Goal: Obtain resource: Obtain resource

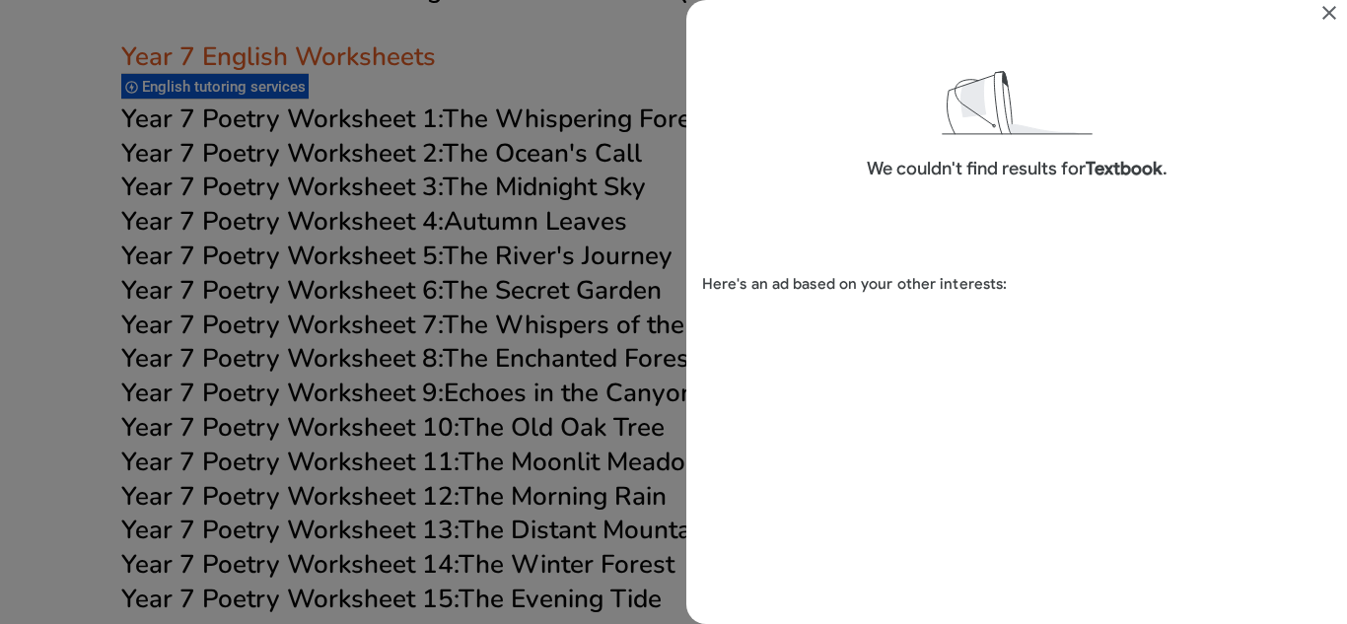
click at [1329, 16] on icon "Close" at bounding box center [1329, 13] width 24 height 24
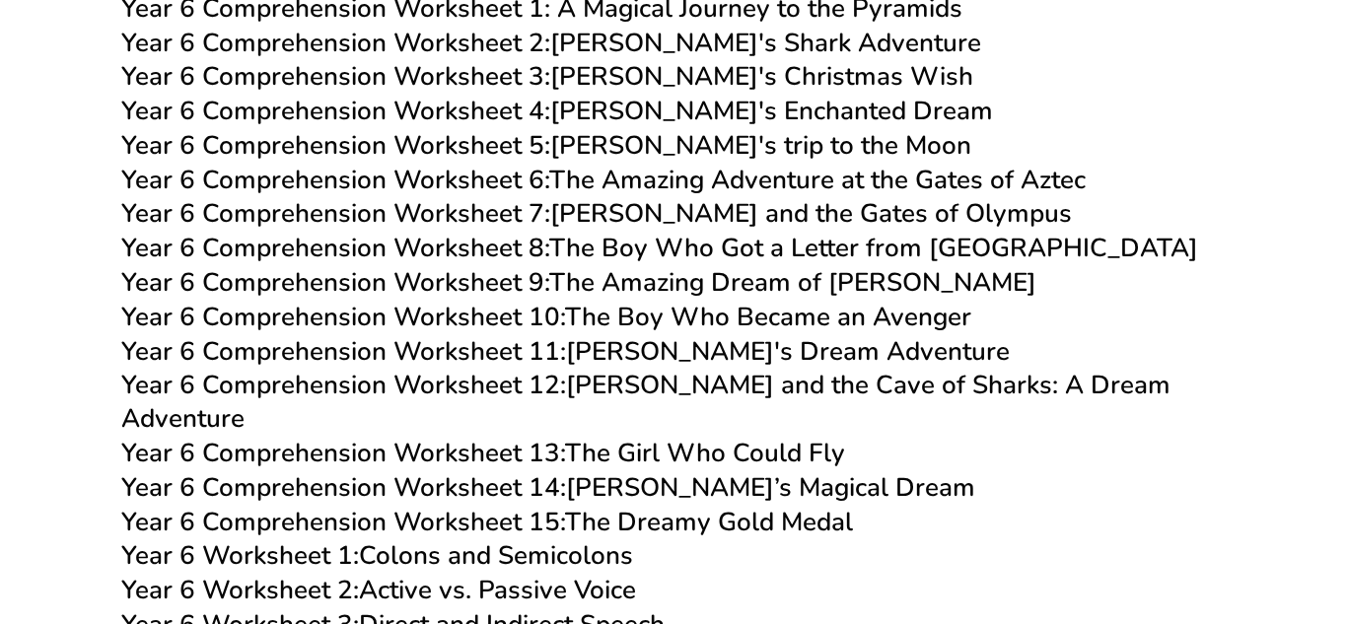
scroll to position [10983, 0]
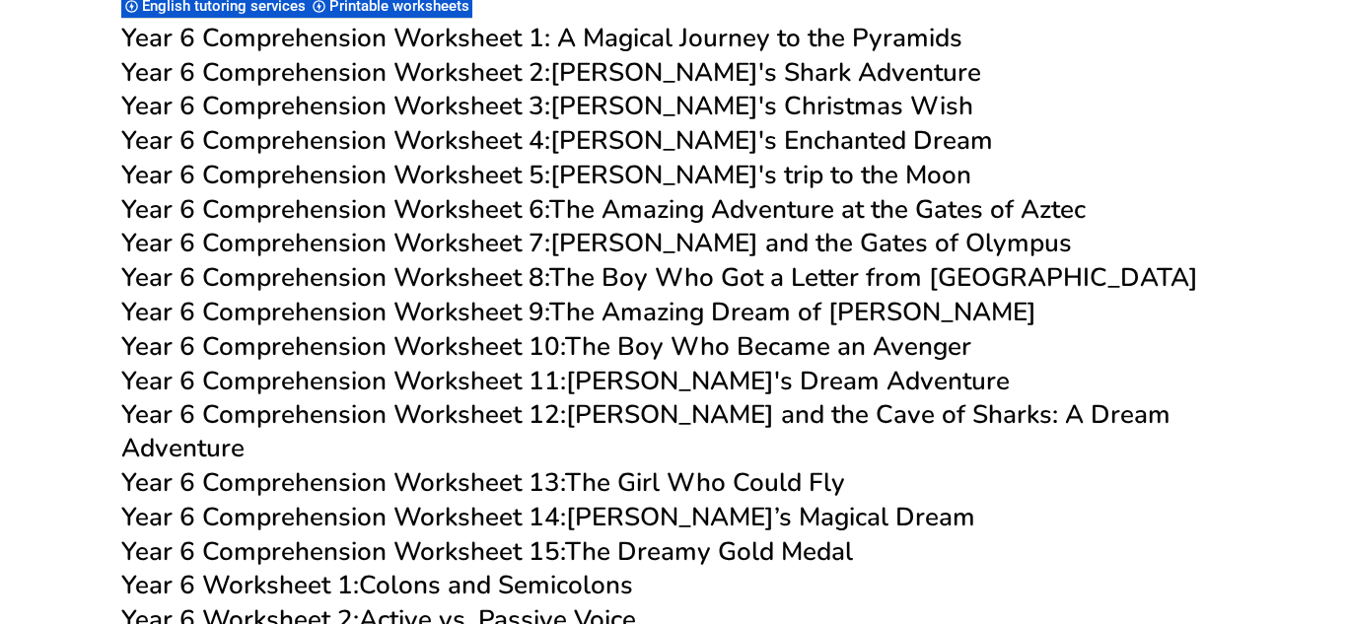
click at [608, 307] on link "Year 6 Comprehension Worksheet 9: The Amazing Dream of [PERSON_NAME]" at bounding box center [578, 312] width 915 height 35
click at [734, 136] on link "Year 6 Comprehension Worksheet 4: [PERSON_NAME]'s Enchanted Dream" at bounding box center [557, 140] width 872 height 35
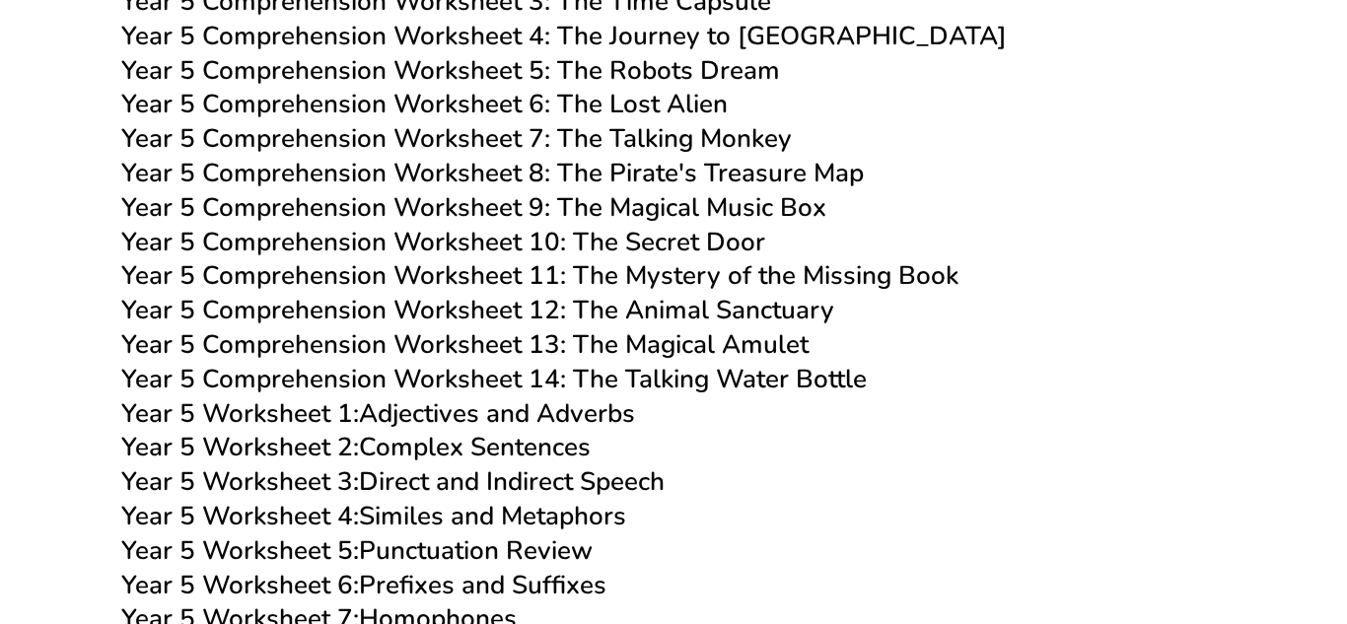
scroll to position [9563, 0]
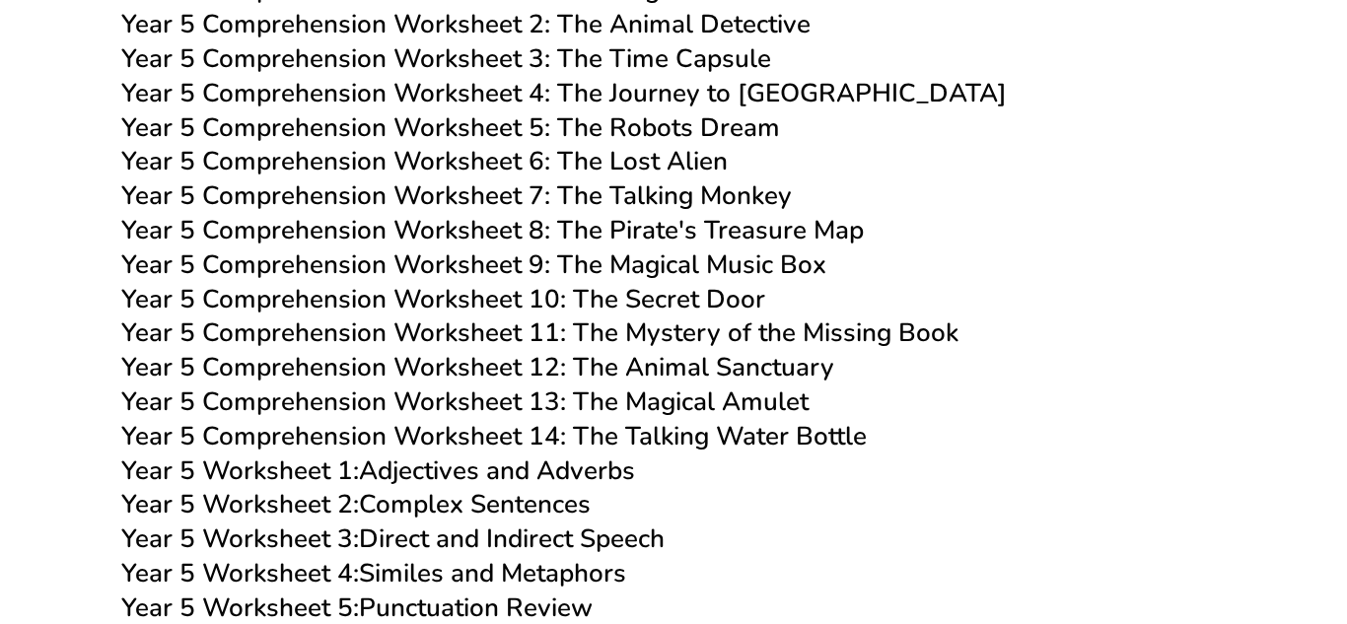
click at [669, 155] on span "Year 5 Comprehension Worksheet 6: The Lost Alien" at bounding box center [424, 161] width 606 height 35
click at [714, 367] on span "Year 5 Comprehension Worksheet 12: The Animal Sanctuary" at bounding box center [477, 367] width 713 height 35
click at [656, 176] on span "Year 5 Comprehension Worksheet 6: The Lost Alien" at bounding box center [424, 161] width 606 height 35
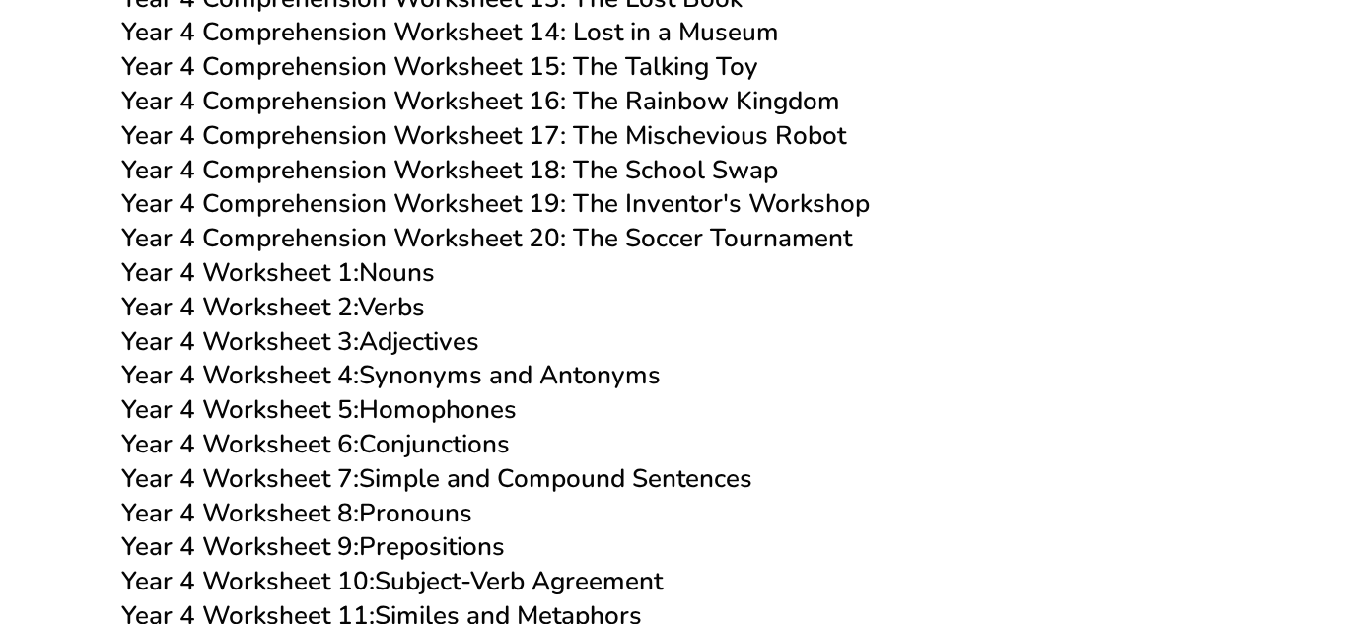
scroll to position [8459, 0]
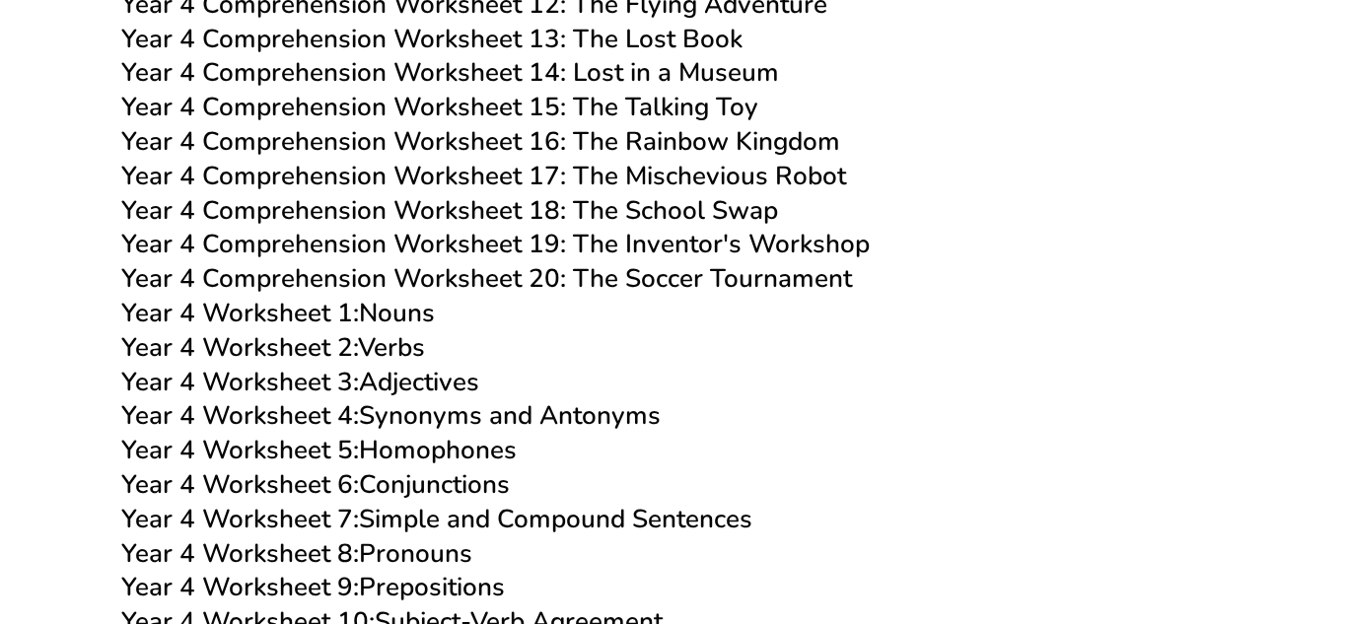
click at [710, 274] on span "Year 4 Comprehension Worksheet 20: The Soccer Tournament" at bounding box center [486, 278] width 731 height 35
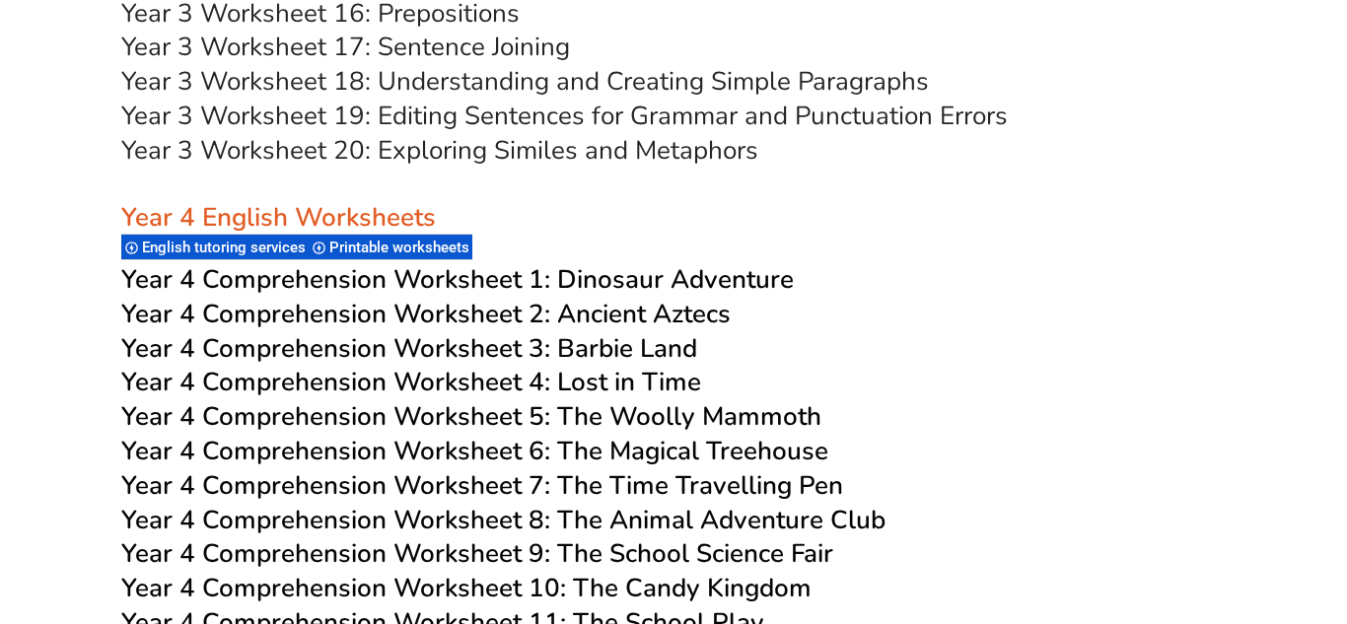
scroll to position [7749, 0]
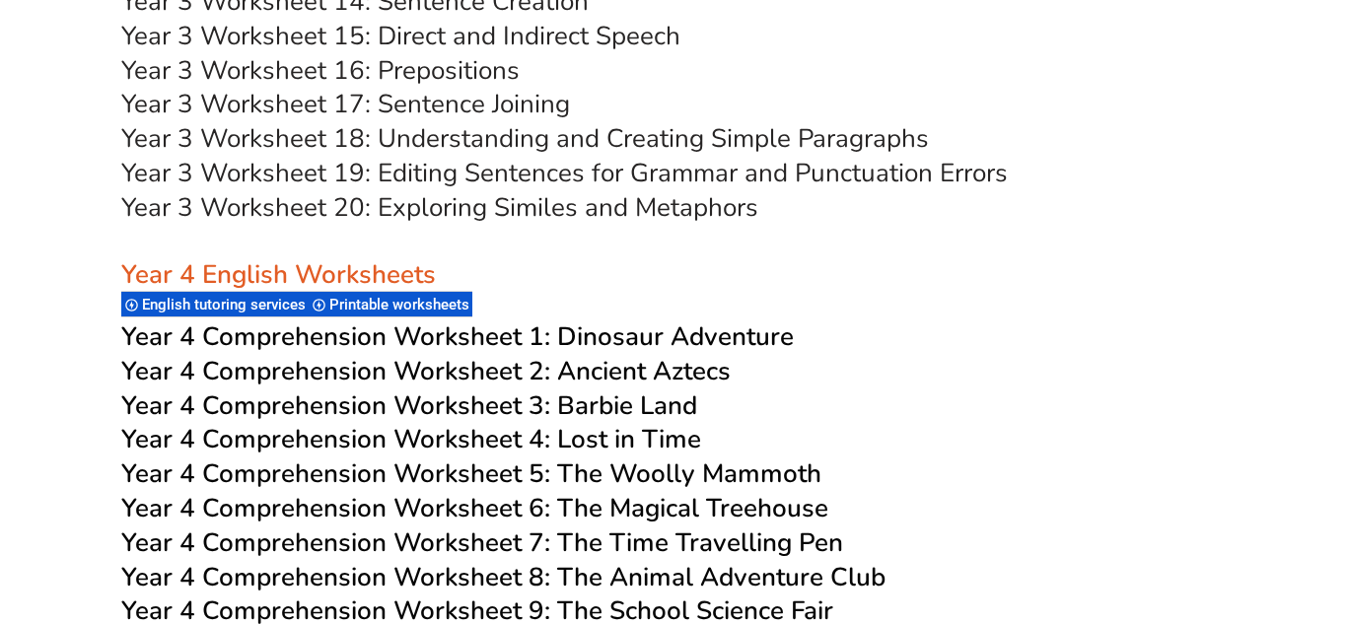
click at [672, 409] on span "Year 4 Comprehension Worksheet 3: Barbie Land" at bounding box center [409, 405] width 576 height 35
click at [457, 330] on span "Year 4 Comprehension Worksheet 1:" at bounding box center [335, 336] width 429 height 35
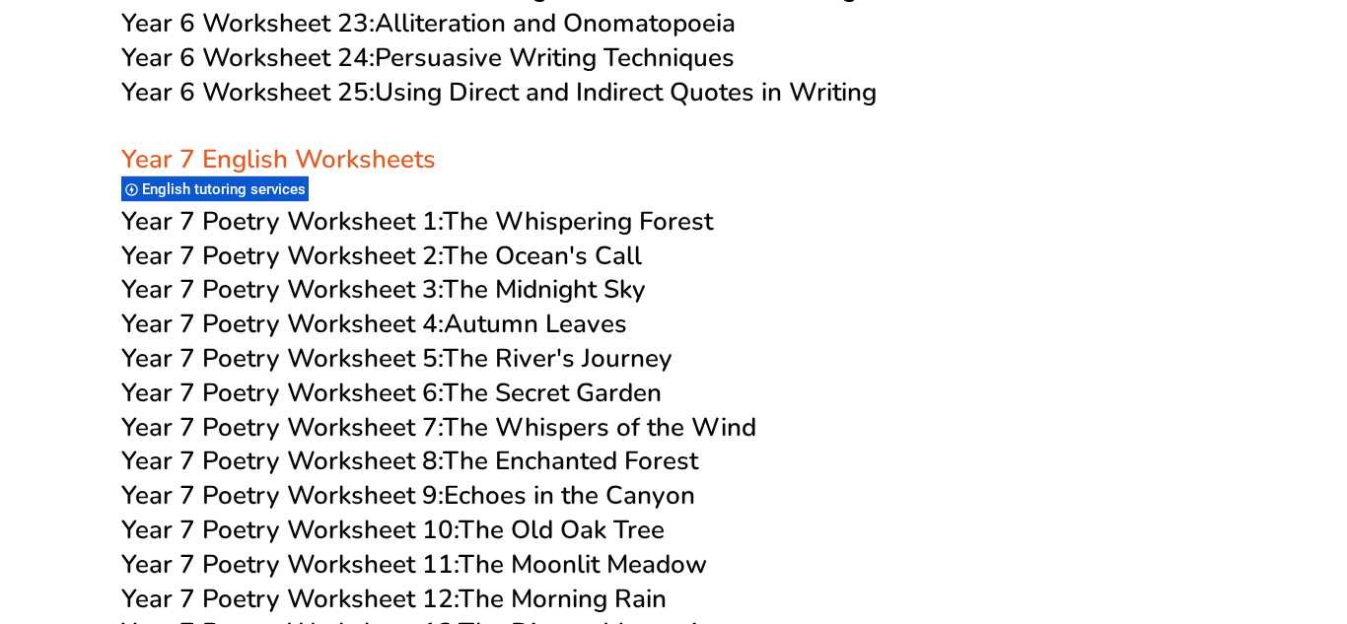
scroll to position [12403, 0]
